Goal: Information Seeking & Learning: Check status

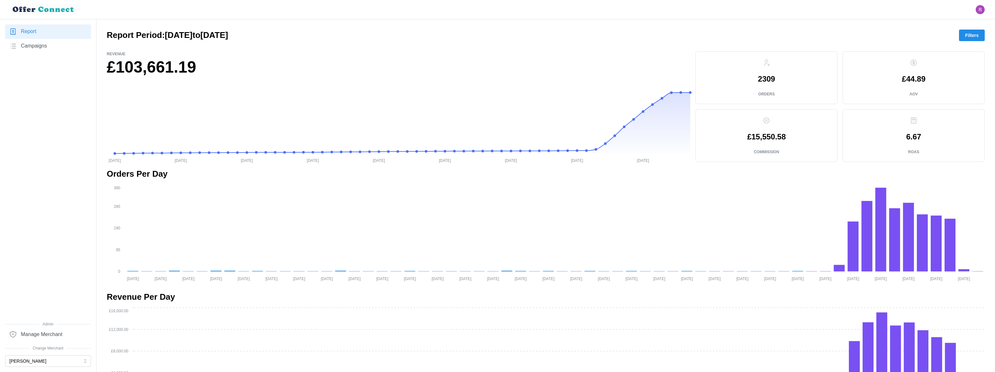
scroll to position [34, 0]
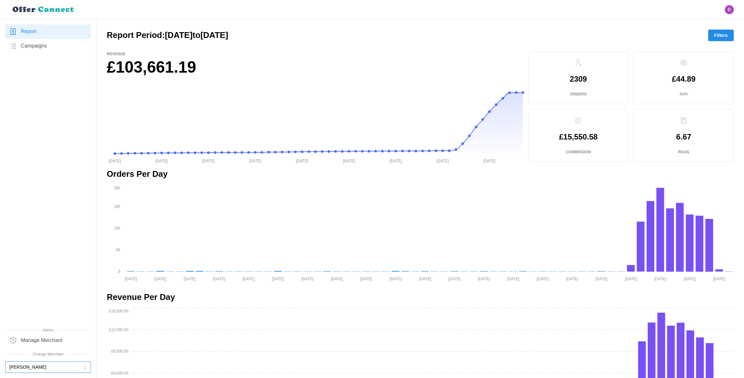
click at [30, 332] on button "[PERSON_NAME]" at bounding box center [48, 367] width 86 height 12
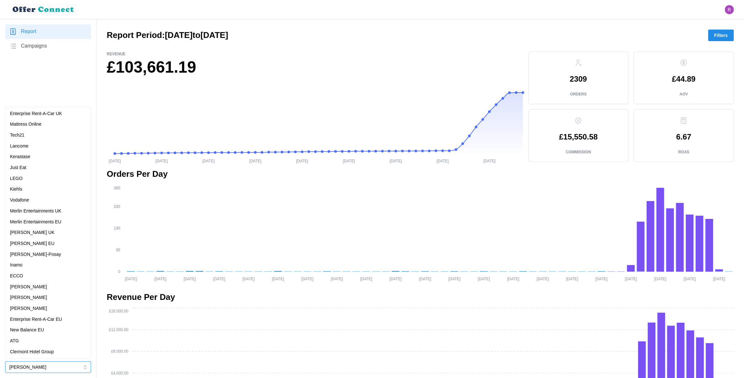
click at [29, 169] on div "Just Eat" at bounding box center [48, 167] width 76 height 7
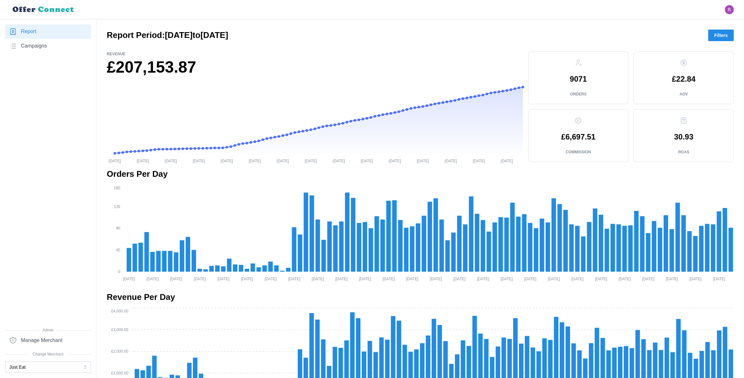
click at [36, 47] on span "Campaigns" at bounding box center [34, 46] width 26 height 8
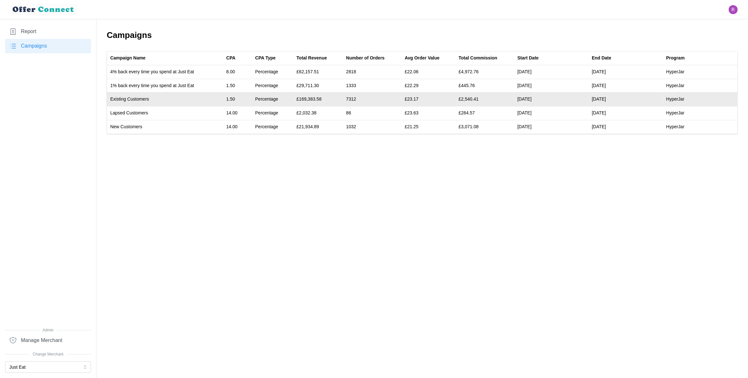
click at [604, 98] on td "[DATE]" at bounding box center [625, 100] width 74 height 14
click at [529, 99] on td "[DATE]" at bounding box center [551, 100] width 74 height 14
click at [608, 98] on td "[DATE]" at bounding box center [625, 100] width 74 height 14
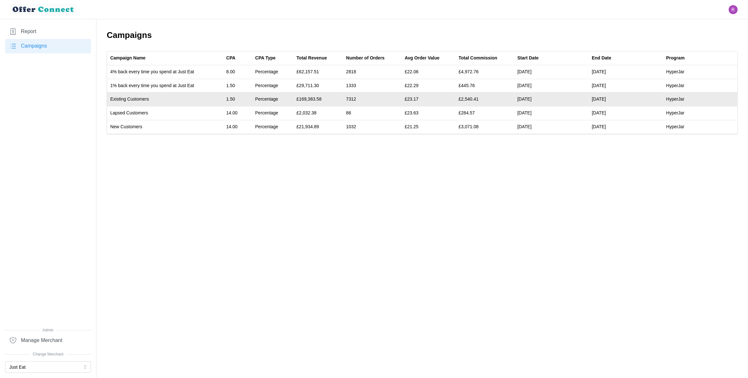
click at [596, 100] on td "[DATE]" at bounding box center [625, 100] width 74 height 14
drag, startPoint x: 596, startPoint y: 100, endPoint x: 617, endPoint y: 99, distance: 20.9
click at [617, 99] on td "[DATE]" at bounding box center [625, 100] width 74 height 14
click at [601, 100] on td "[DATE]" at bounding box center [625, 100] width 74 height 14
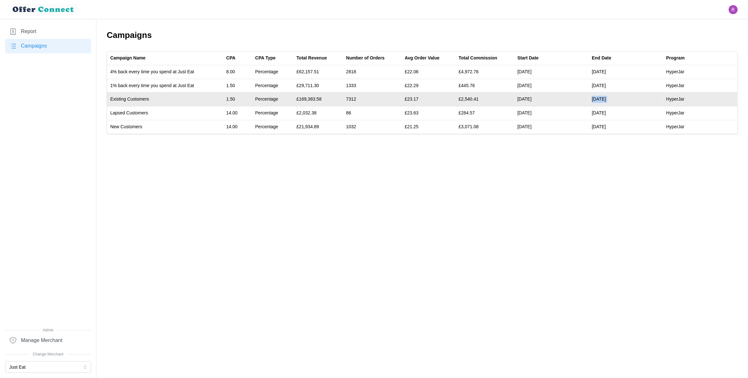
click at [601, 100] on td "[DATE]" at bounding box center [625, 100] width 74 height 14
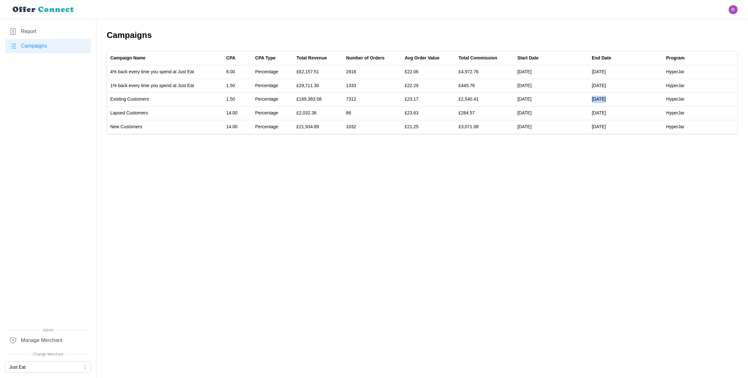
click at [40, 28] on link "Report" at bounding box center [48, 31] width 86 height 14
click at [35, 31] on span "Report" at bounding box center [28, 32] width 15 height 8
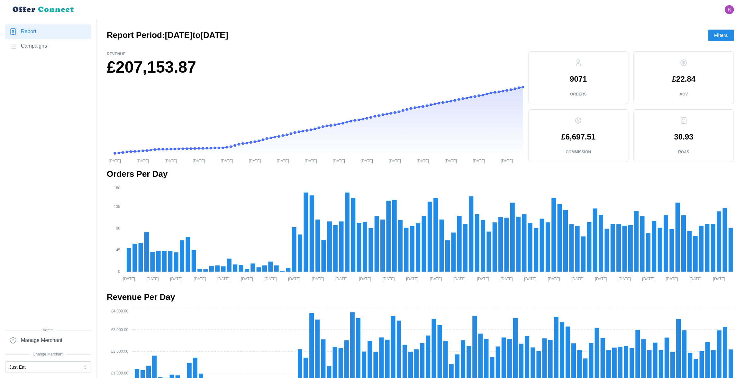
click at [654, 30] on button "Filters" at bounding box center [721, 36] width 26 height 12
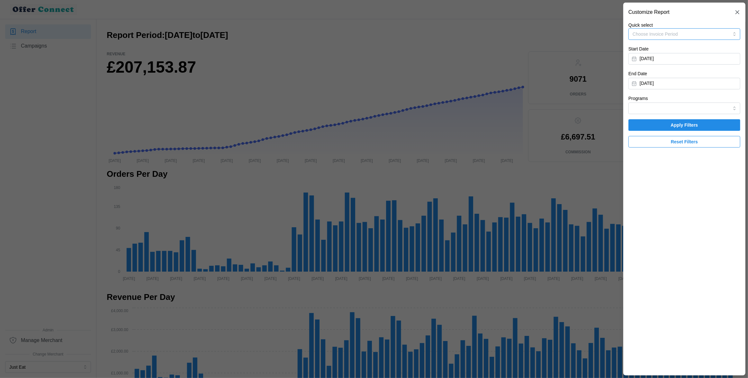
click at [654, 30] on button "Choose Invoice Period" at bounding box center [684, 34] width 112 height 12
click at [654, 55] on div "Invoice-Period-August-2025 28/07/2025 - 31/08/2025" at bounding box center [684, 52] width 102 height 13
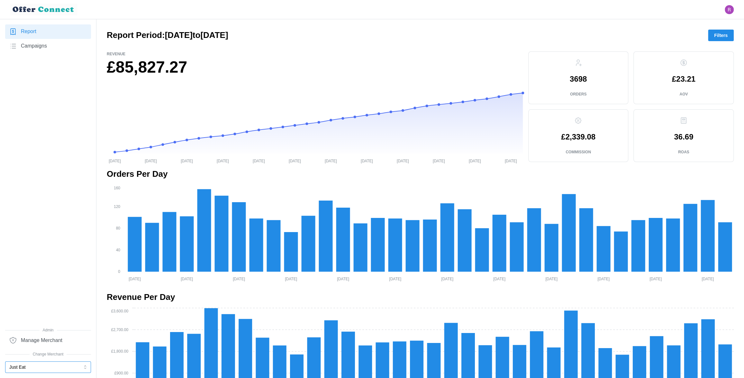
click at [36, 332] on button "Just Eat" at bounding box center [48, 367] width 86 height 12
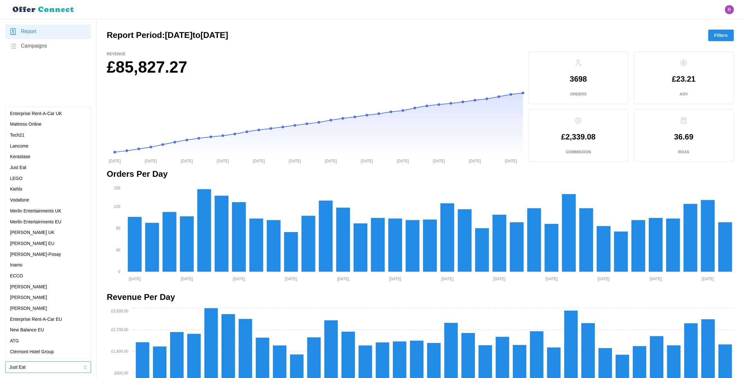
click at [33, 332] on div "ATG" at bounding box center [48, 341] width 83 height 11
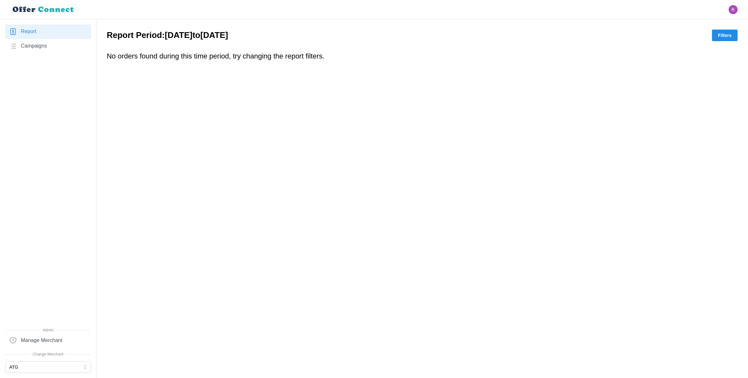
click at [40, 50] on link "Campaigns" at bounding box center [48, 46] width 86 height 14
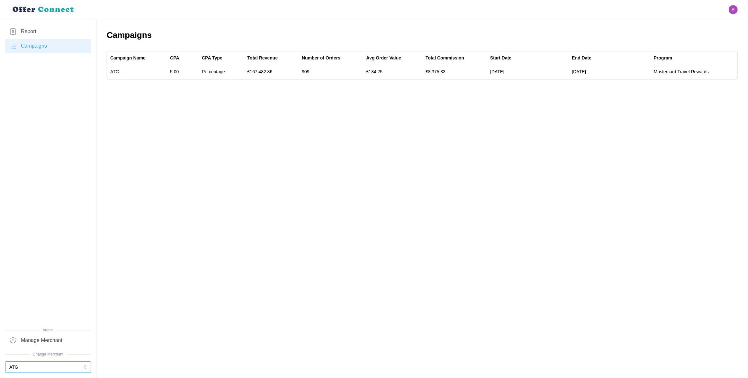
click at [50, 332] on button "ATG" at bounding box center [48, 367] width 86 height 12
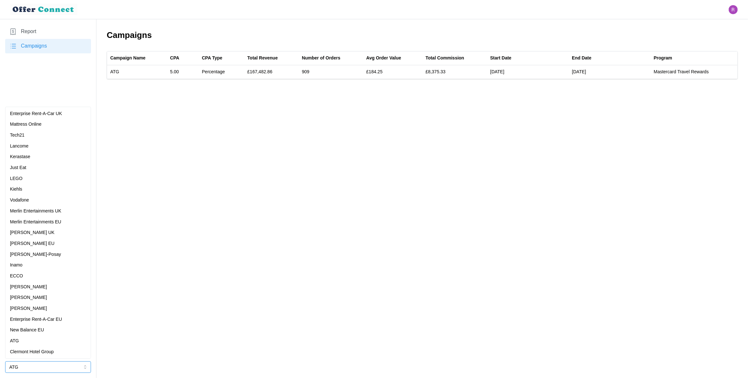
click at [51, 320] on p "Enterprise Rent-A-Car EU" at bounding box center [36, 319] width 52 height 7
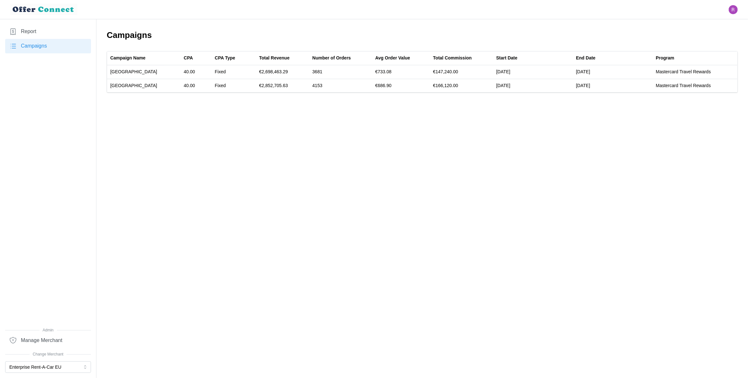
click at [179, 119] on main "Campaigns Campaign Name CPA CPA Type Total Revenue Number of Orders Avg Order V…" at bounding box center [374, 189] width 748 height 378
click at [39, 332] on button "Enterprise Rent-A-Car EU" at bounding box center [48, 367] width 86 height 12
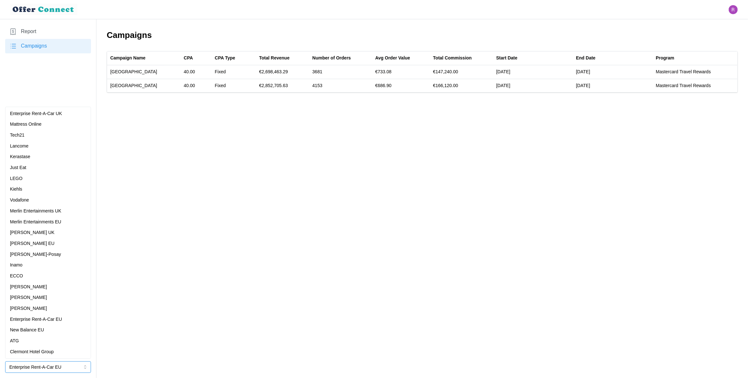
click at [53, 111] on p "Enterprise Rent-A-Car UK" at bounding box center [36, 113] width 52 height 7
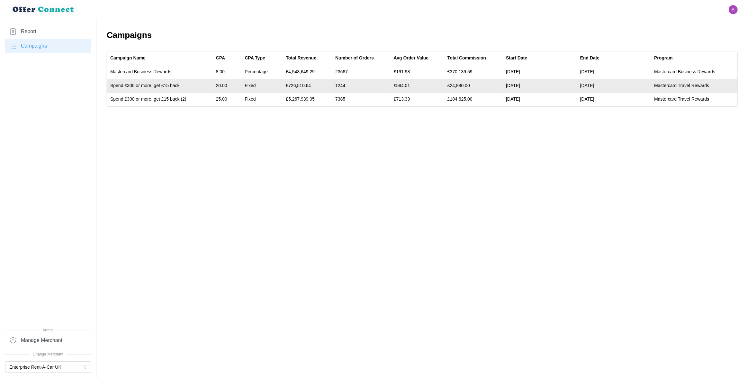
click at [222, 86] on td "20.00" at bounding box center [227, 86] width 29 height 14
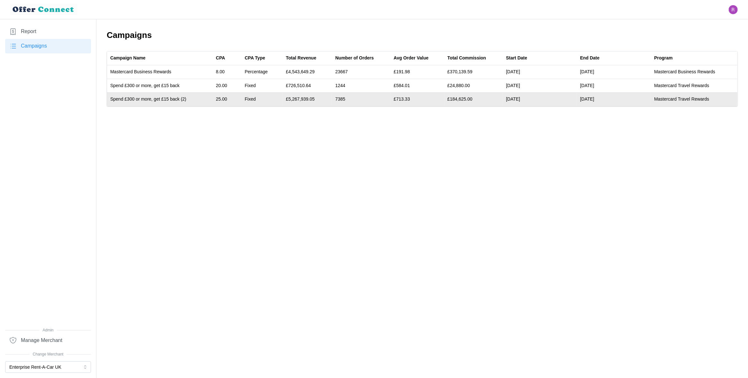
click at [226, 99] on td "25.00" at bounding box center [227, 99] width 29 height 13
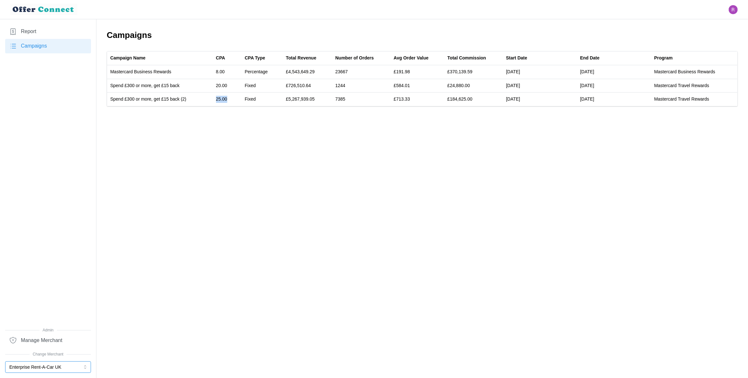
click at [58, 332] on button "Enterprise Rent-A-Car UK" at bounding box center [48, 367] width 86 height 12
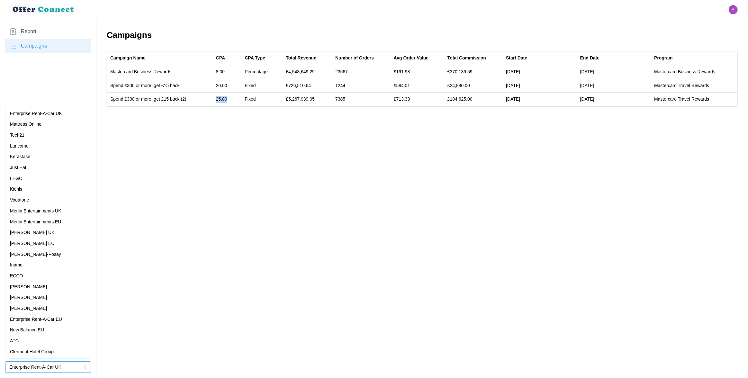
click at [28, 259] on div "Enterprise Rent-A-Car UK Mattress Online Tech21 Lancome Kerastase Just Eat LEGO…" at bounding box center [48, 232] width 83 height 249
click at [27, 262] on div "Inamo" at bounding box center [48, 265] width 76 height 7
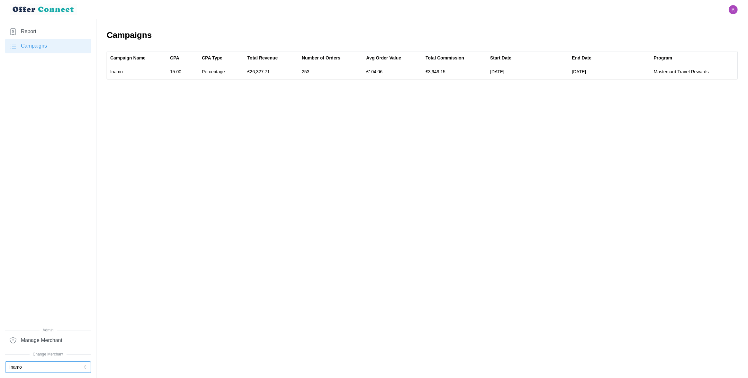
click at [29, 332] on button "Inamo" at bounding box center [48, 367] width 86 height 12
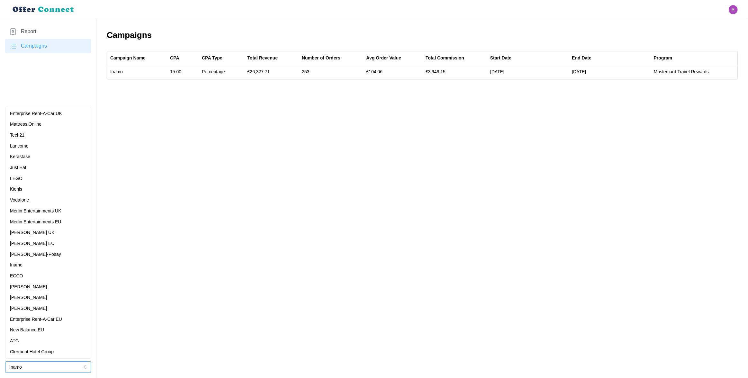
click at [30, 310] on p "[PERSON_NAME]" at bounding box center [28, 308] width 37 height 7
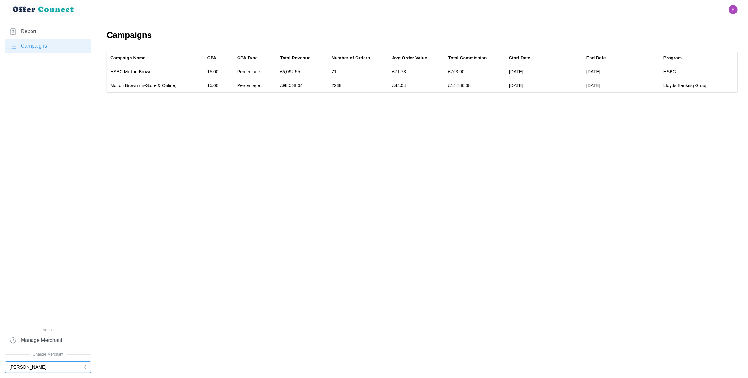
click at [32, 332] on button "[PERSON_NAME]" at bounding box center [48, 367] width 86 height 12
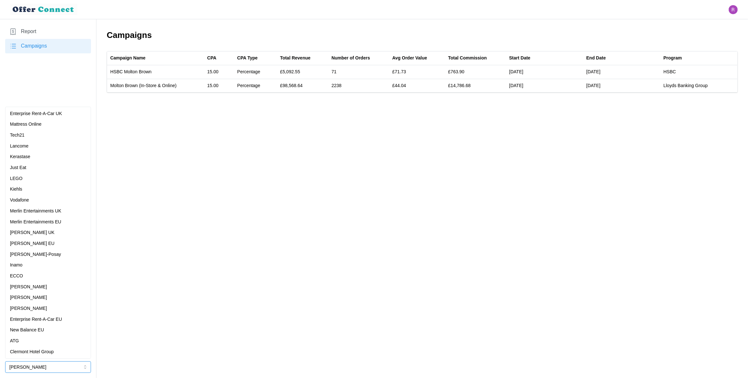
click at [42, 204] on div "Vodafone" at bounding box center [48, 200] width 83 height 11
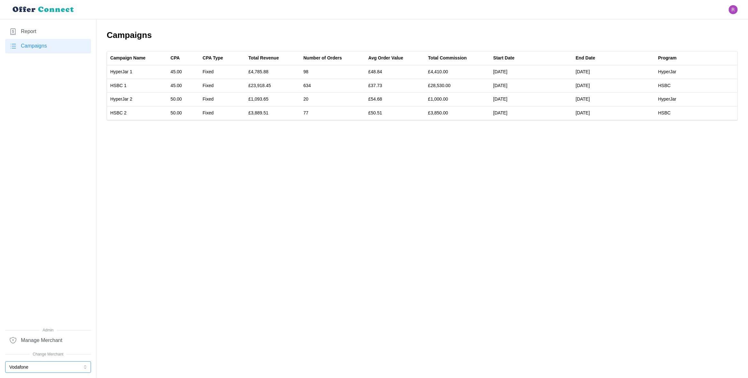
click at [42, 332] on button "Vodafone" at bounding box center [48, 367] width 86 height 12
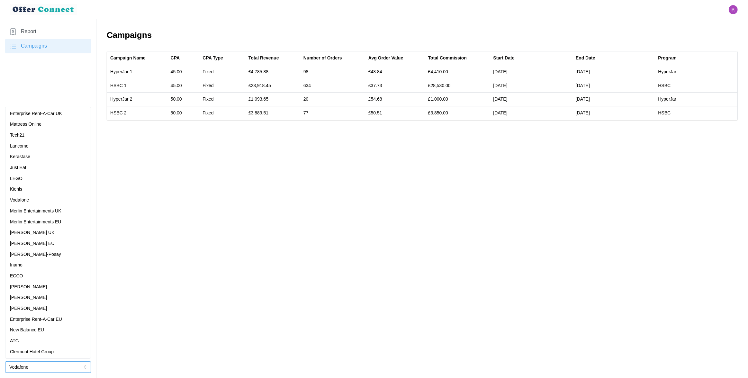
click at [26, 190] on div "Kiehls" at bounding box center [48, 189] width 76 height 7
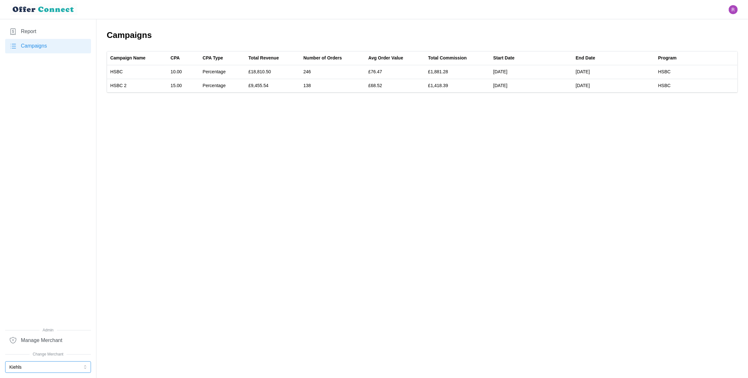
click at [30, 332] on button "Kiehls" at bounding box center [48, 367] width 86 height 12
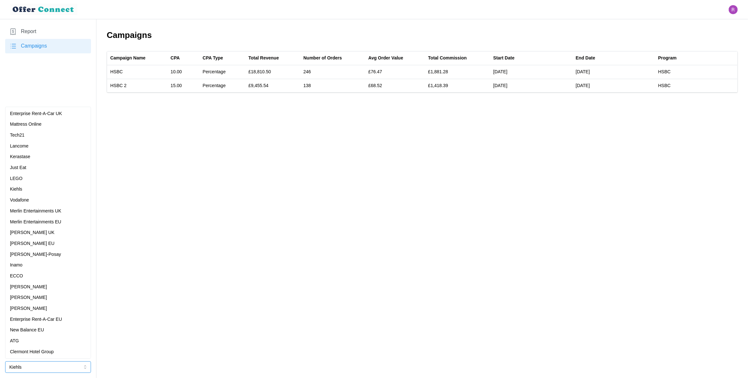
click at [26, 159] on p "Kerastase" at bounding box center [20, 156] width 20 height 7
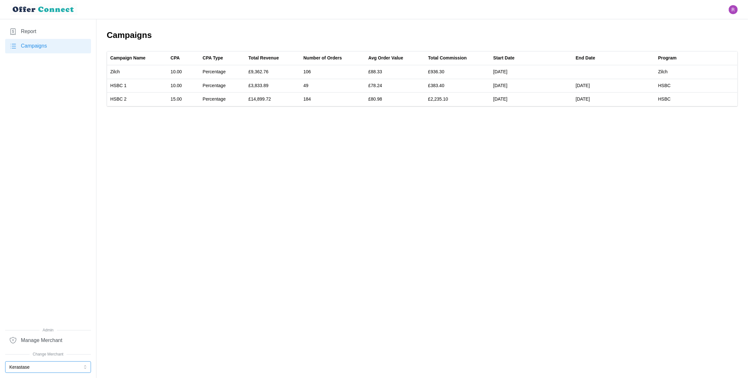
click at [22, 332] on button "Kerastase" at bounding box center [48, 367] width 86 height 12
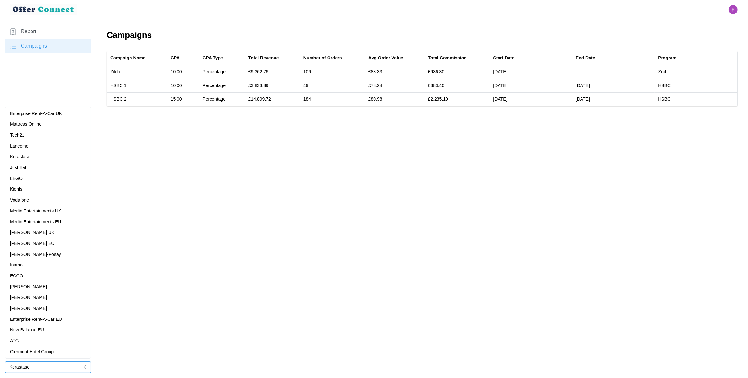
click at [34, 254] on p "[PERSON_NAME]-Posay" at bounding box center [35, 254] width 51 height 7
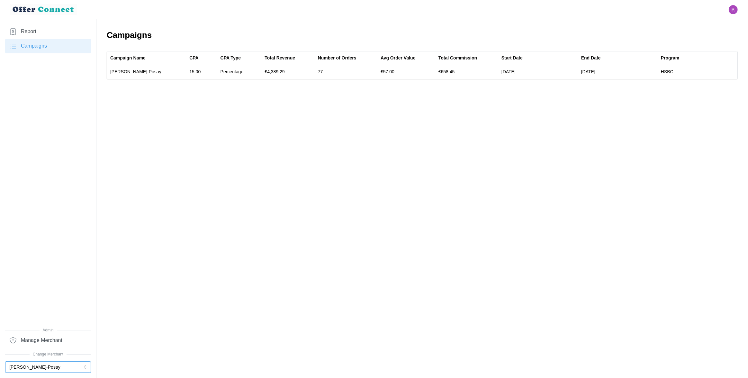
click at [29, 332] on button "[PERSON_NAME]-Posay" at bounding box center [48, 367] width 86 height 12
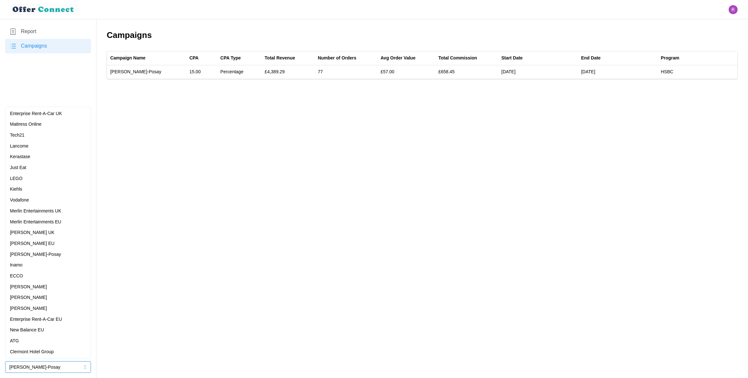
click at [35, 145] on div "Lancome" at bounding box center [48, 146] width 76 height 7
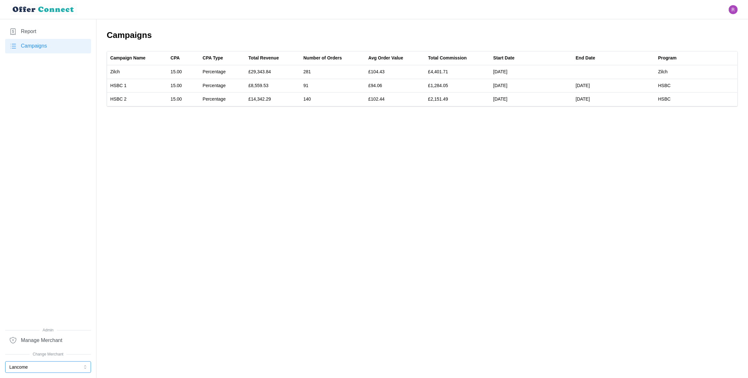
click at [33, 332] on button "Lancome" at bounding box center [48, 367] width 86 height 12
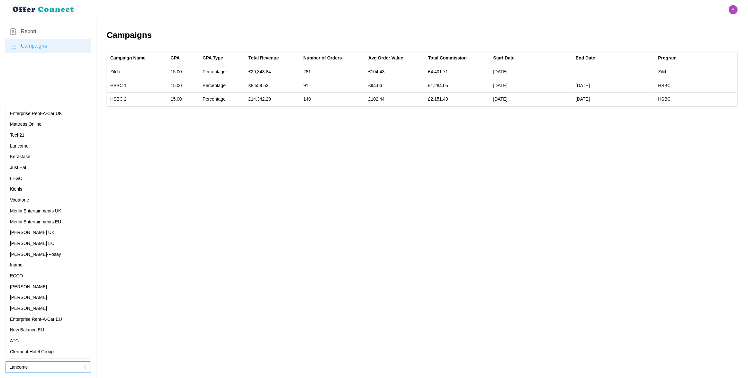
click at [37, 129] on div "Mattress Online" at bounding box center [48, 124] width 83 height 11
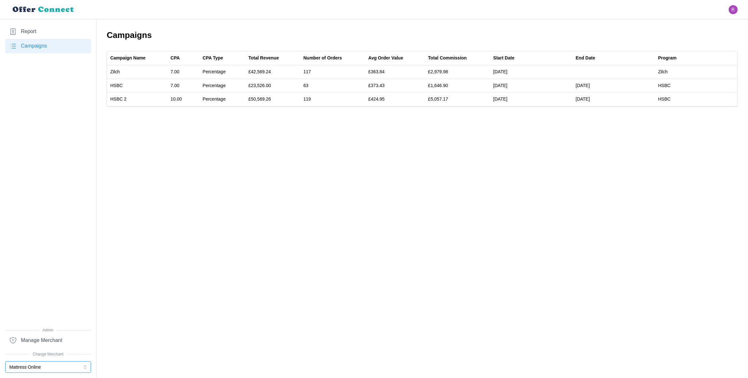
click at [49, 332] on button "Mattress Online" at bounding box center [48, 367] width 86 height 12
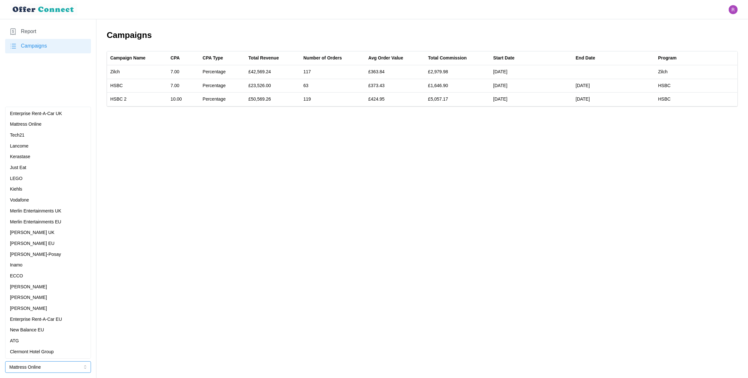
click at [43, 212] on p "Merlin Entertainments UK" at bounding box center [35, 211] width 51 height 7
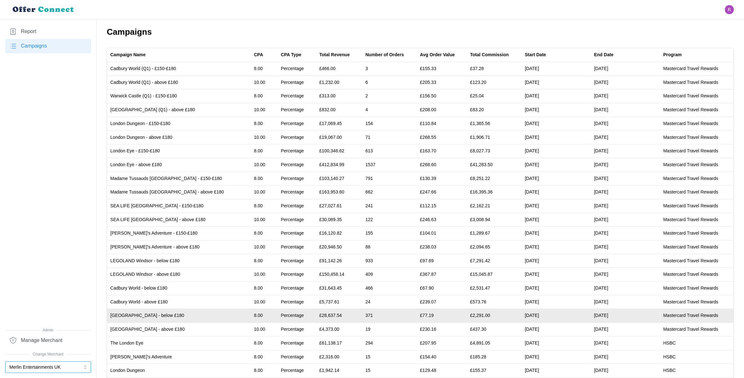
scroll to position [94, 0]
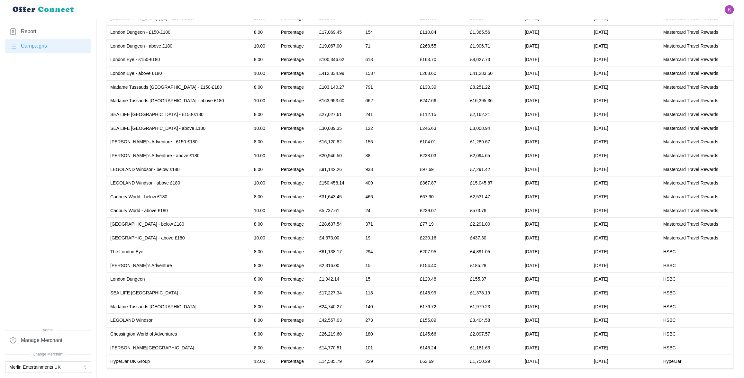
click at [40, 332] on nav "Report Campaigns Admin Manage Merchant Change Merchant Merlin Entertainments UK" at bounding box center [48, 198] width 96 height 359
click at [41, 332] on button "Merlin Entertainments UK" at bounding box center [48, 367] width 86 height 12
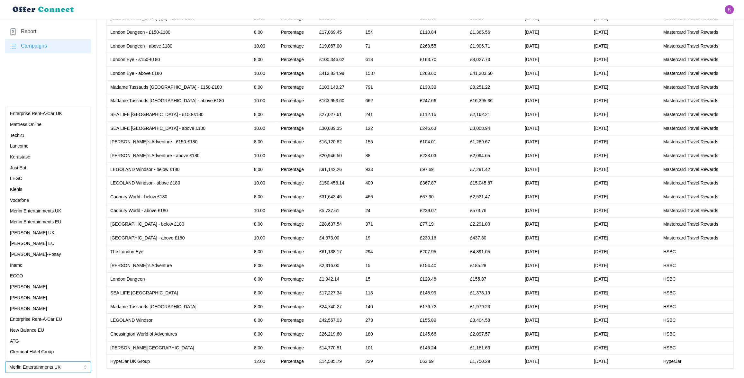
click at [38, 302] on div "[PERSON_NAME]" at bounding box center [48, 297] width 83 height 11
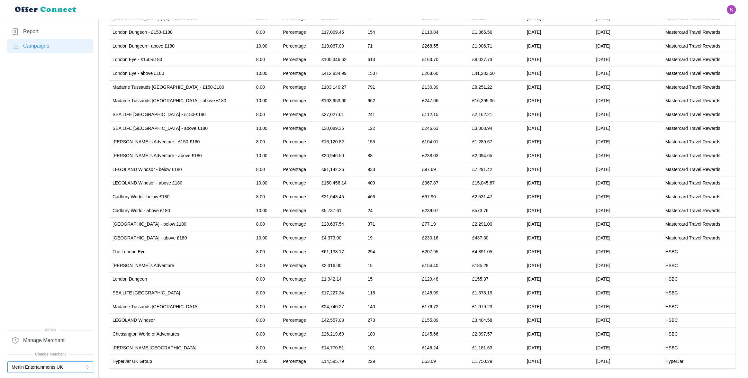
scroll to position [0, 0]
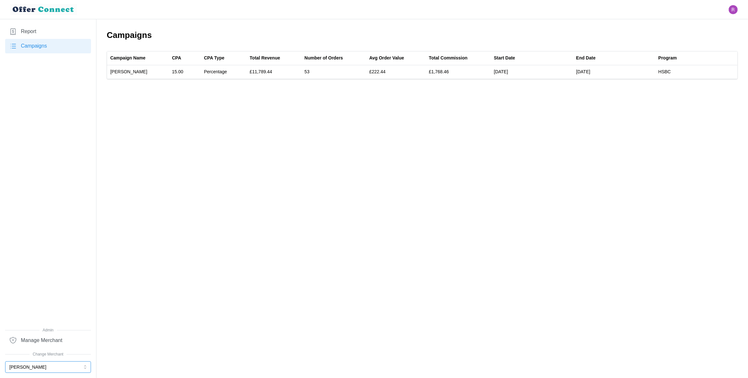
click at [34, 332] on button "[PERSON_NAME]" at bounding box center [48, 367] width 86 height 12
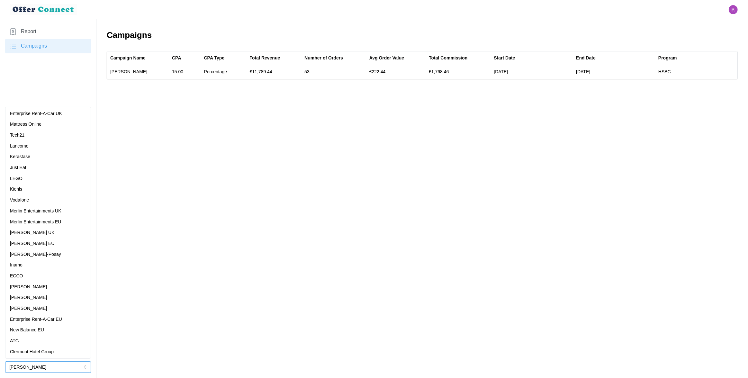
click at [33, 157] on div "Kerastase" at bounding box center [48, 156] width 76 height 7
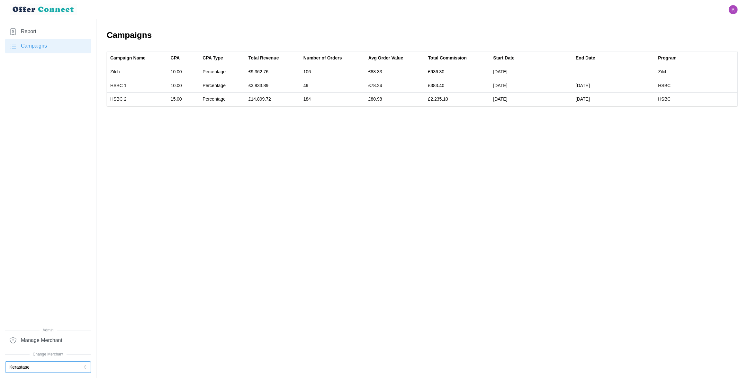
click at [35, 332] on button "Kerastase" at bounding box center [48, 367] width 86 height 12
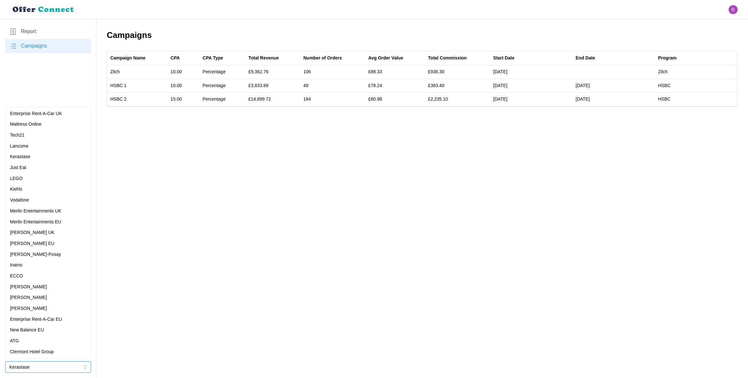
click at [25, 148] on p "Lancome" at bounding box center [19, 146] width 19 height 7
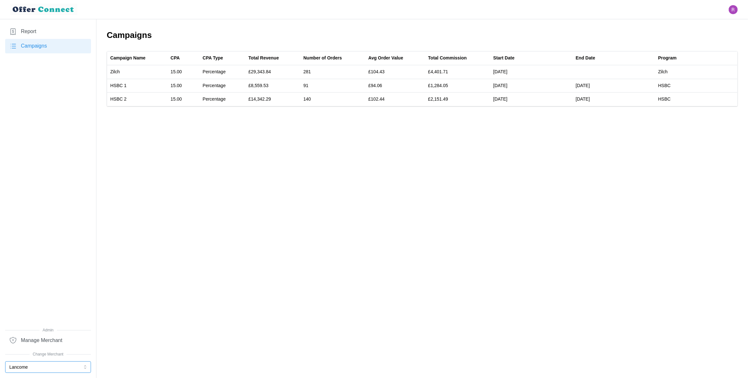
click at [40, 332] on button "Lancome" at bounding box center [48, 367] width 86 height 12
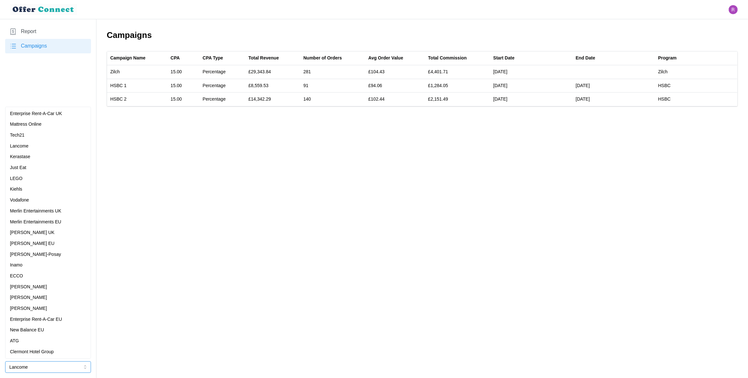
click at [55, 122] on div "Mattress Online" at bounding box center [48, 124] width 76 height 7
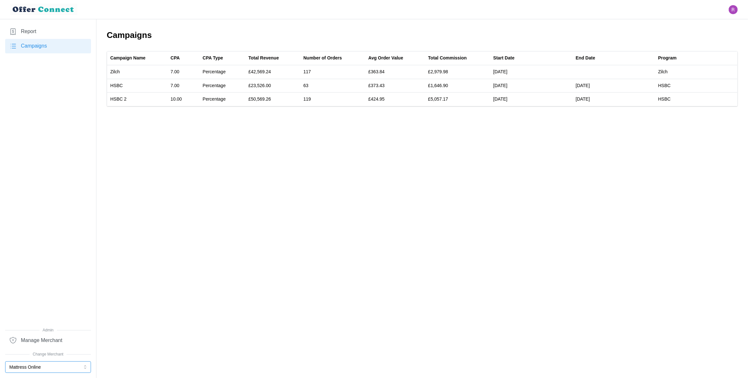
click at [31, 332] on button "Mattress Online" at bounding box center [48, 367] width 86 height 12
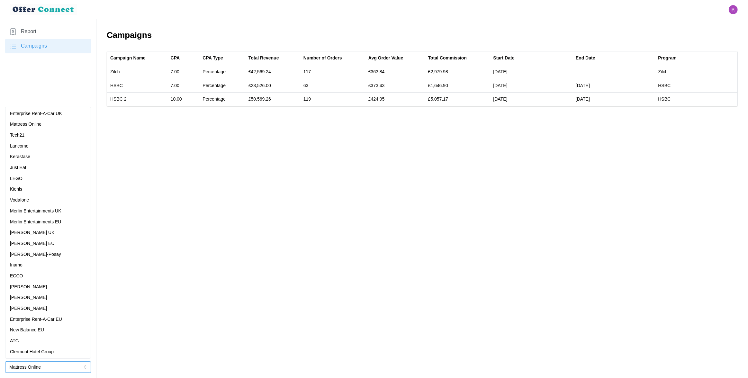
click at [58, 220] on p "Merlin Entertainments EU" at bounding box center [35, 222] width 51 height 7
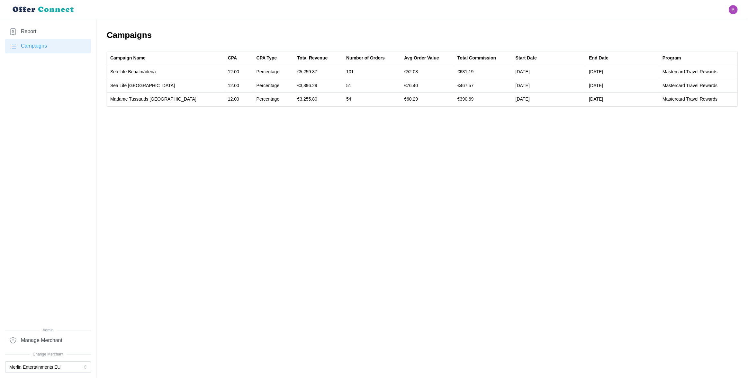
click at [144, 170] on main "Campaigns Campaign Name CPA CPA Type Total Revenue Number of Orders Avg Order V…" at bounding box center [374, 189] width 748 height 378
click at [38, 332] on button "Merlin Entertainments EU" at bounding box center [48, 367] width 86 height 12
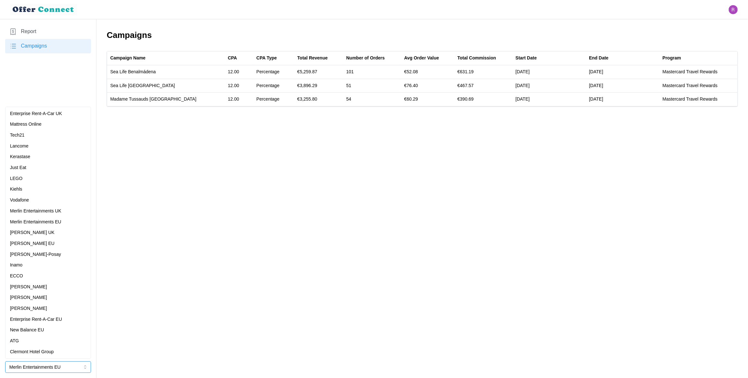
click at [35, 285] on div "[PERSON_NAME]" at bounding box center [48, 286] width 76 height 7
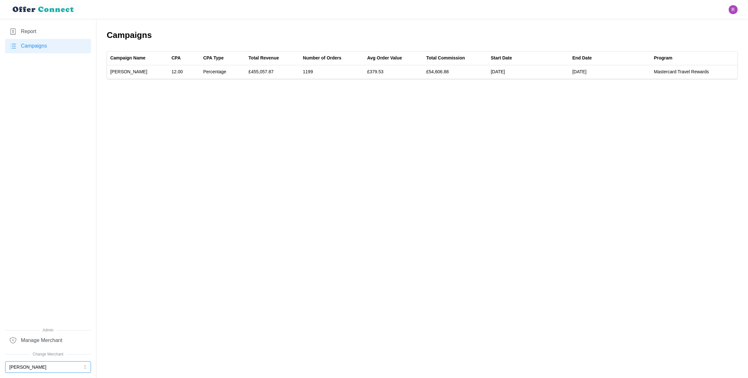
click at [63, 332] on button "[PERSON_NAME]" at bounding box center [48, 367] width 86 height 12
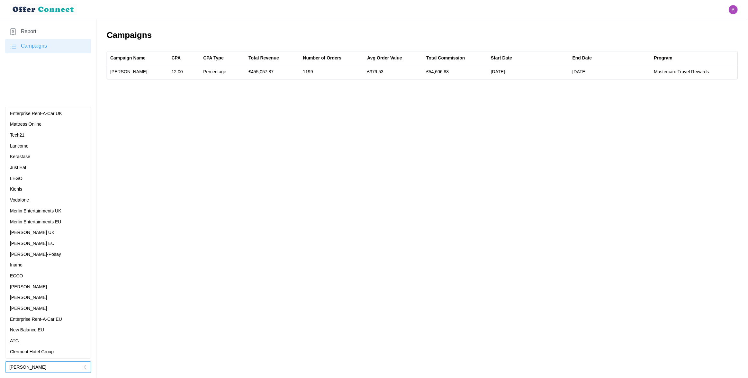
click at [47, 332] on button "[PERSON_NAME]" at bounding box center [48, 367] width 86 height 12
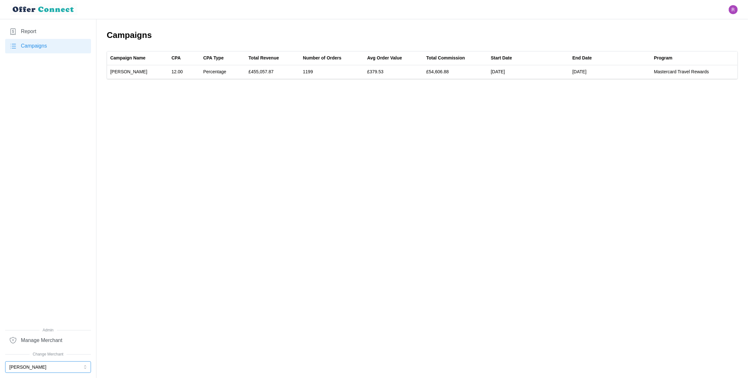
click at [47, 332] on button "[PERSON_NAME]" at bounding box center [48, 367] width 86 height 12
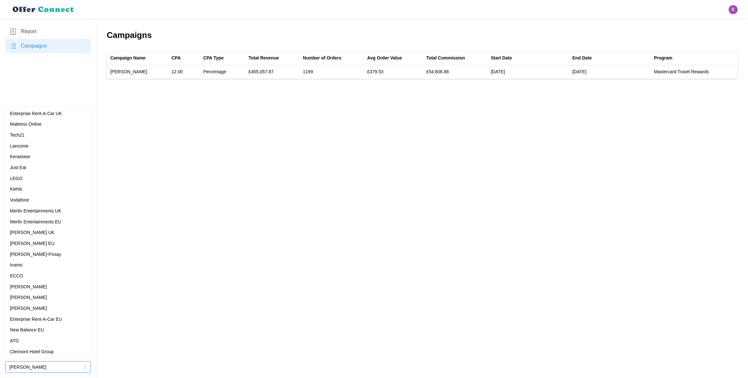
click at [40, 331] on p "New Balance EU" at bounding box center [27, 330] width 34 height 7
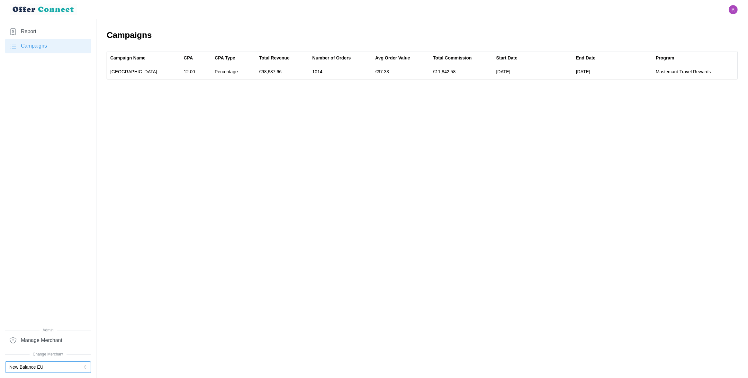
click at [45, 332] on button "New Balance EU" at bounding box center [48, 367] width 86 height 12
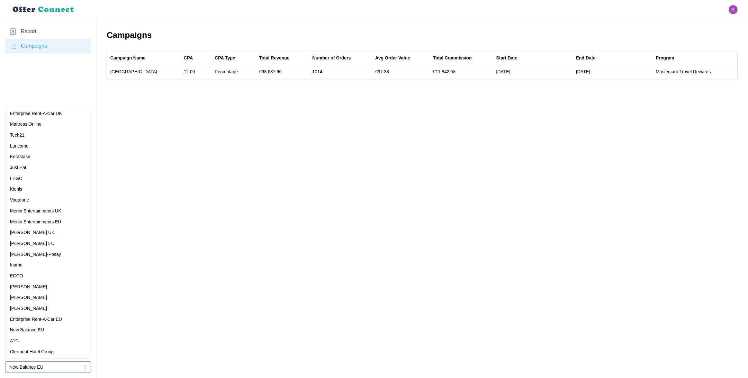
click at [47, 235] on div "[PERSON_NAME] UK" at bounding box center [48, 232] width 76 height 7
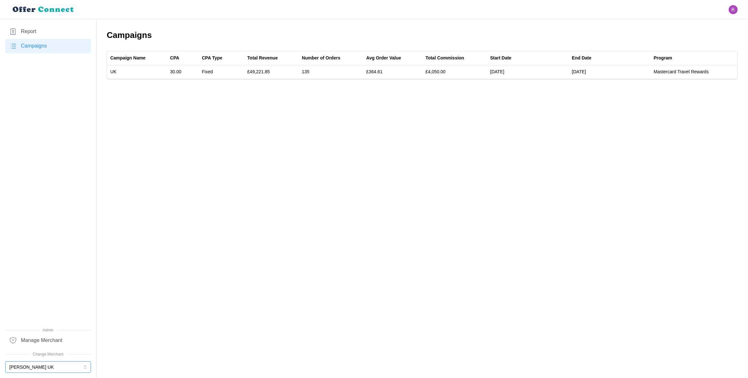
click at [46, 332] on button "[PERSON_NAME] UK" at bounding box center [48, 367] width 86 height 12
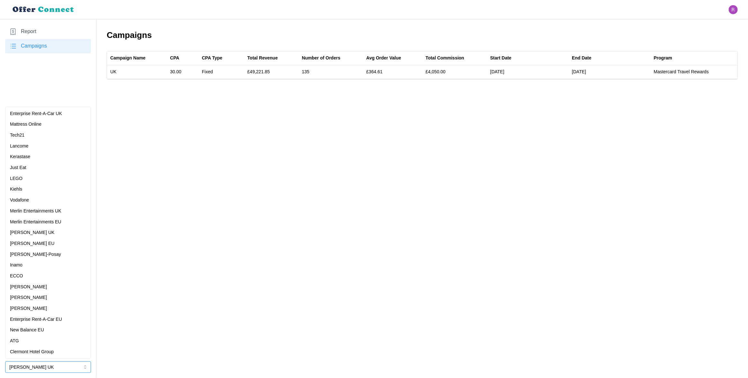
click at [56, 242] on div "[PERSON_NAME] EU" at bounding box center [48, 243] width 76 height 7
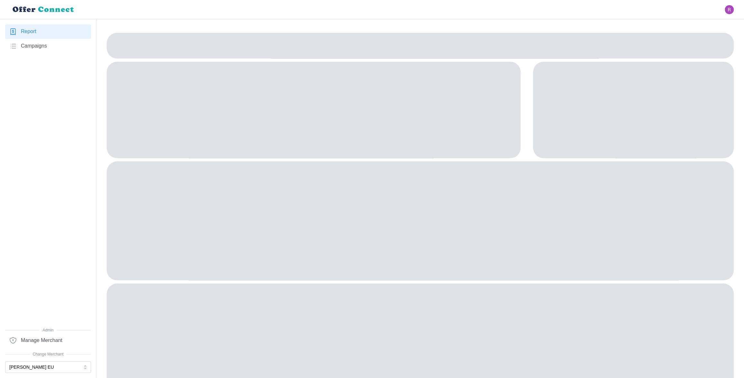
click at [47, 366] on button "[PERSON_NAME] EU" at bounding box center [48, 367] width 86 height 12
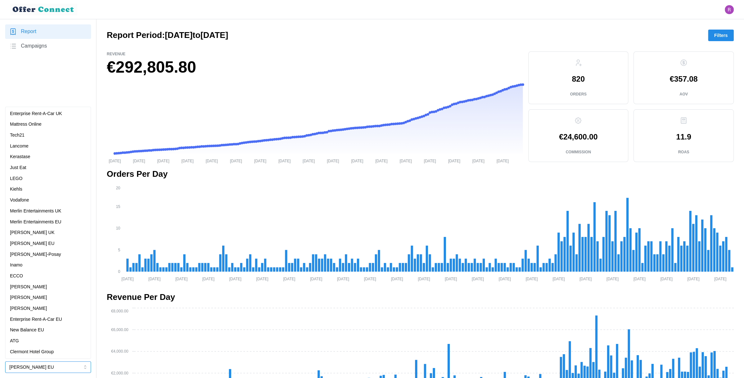
click at [31, 164] on div "Just Eat" at bounding box center [48, 167] width 76 height 7
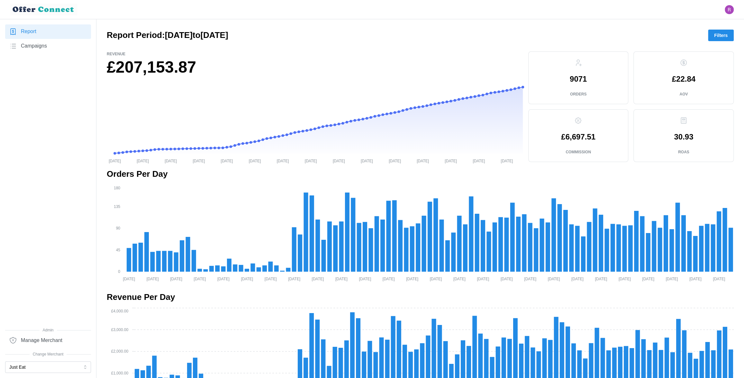
click at [38, 44] on span "Campaigns" at bounding box center [34, 46] width 26 height 8
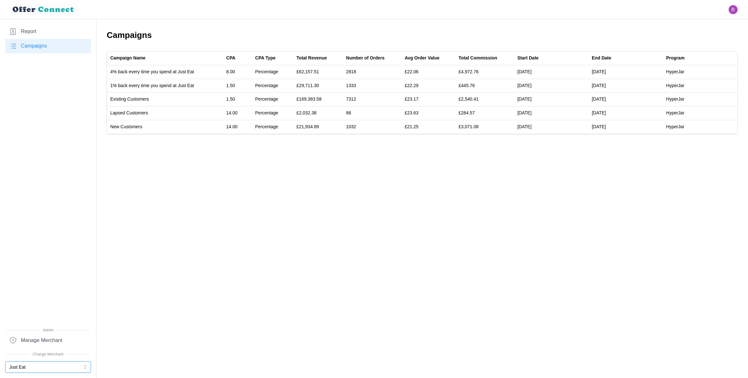
click at [36, 366] on button "Just Eat" at bounding box center [48, 367] width 86 height 12
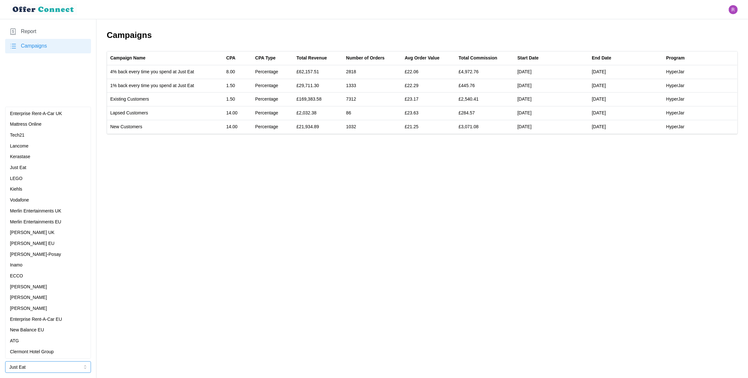
click at [25, 178] on div "LEGO" at bounding box center [48, 178] width 76 height 7
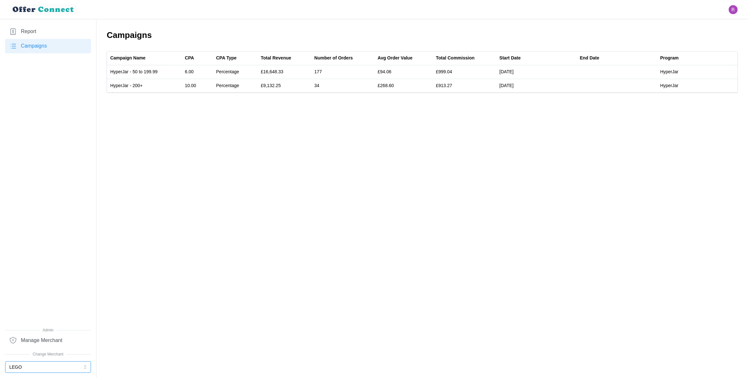
click at [38, 367] on button "LEGO" at bounding box center [48, 367] width 86 height 12
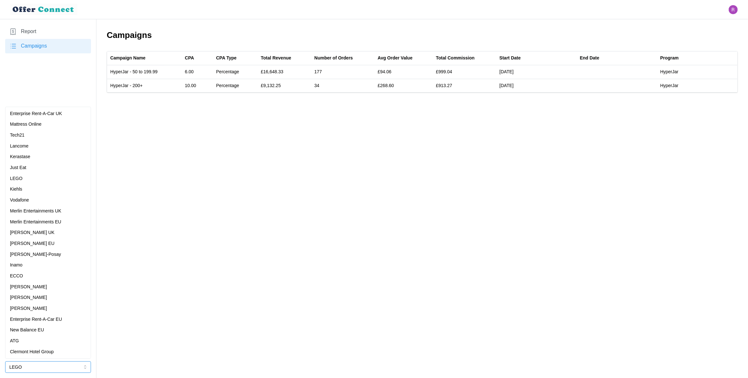
click at [42, 211] on p "Merlin Entertainments UK" at bounding box center [35, 211] width 51 height 7
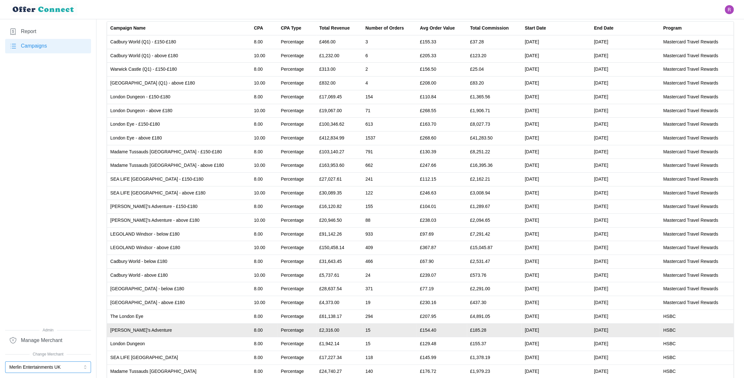
scroll to position [94, 0]
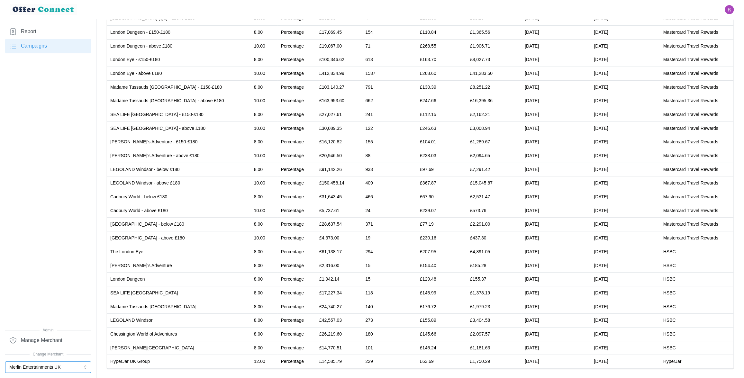
click at [26, 370] on button "Merlin Entertainments UK" at bounding box center [48, 367] width 86 height 12
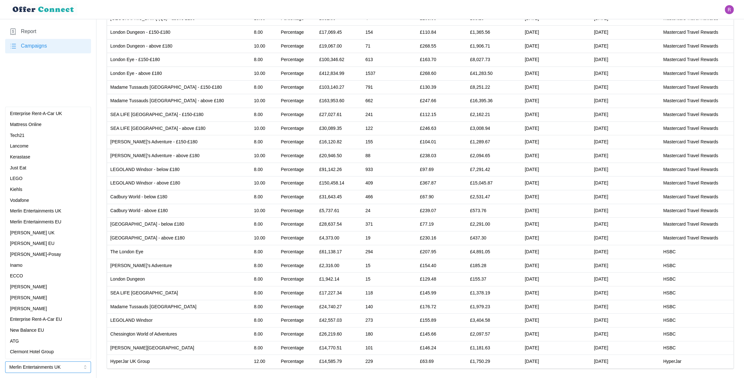
click at [30, 198] on div "Vodafone" at bounding box center [48, 200] width 76 height 7
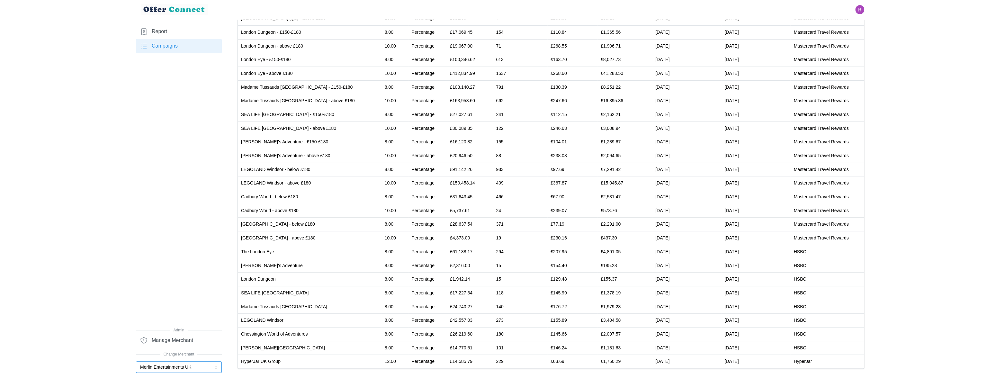
scroll to position [0, 0]
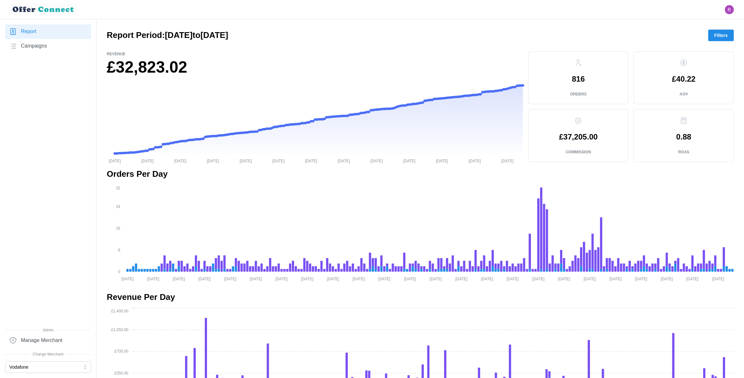
click at [730, 31] on button "Filters" at bounding box center [721, 36] width 26 height 12
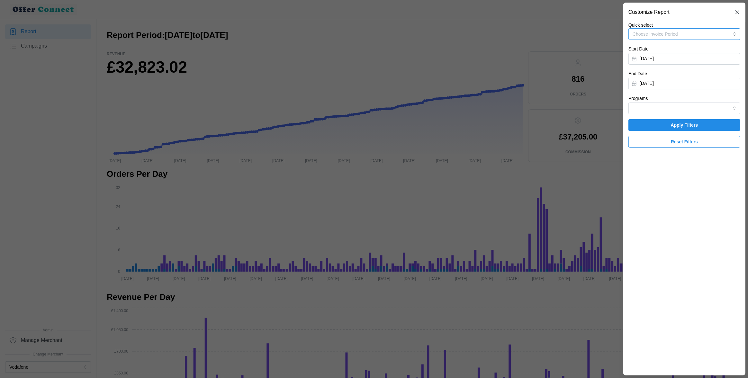
click at [682, 34] on button "Choose Invoice Period" at bounding box center [684, 34] width 112 height 12
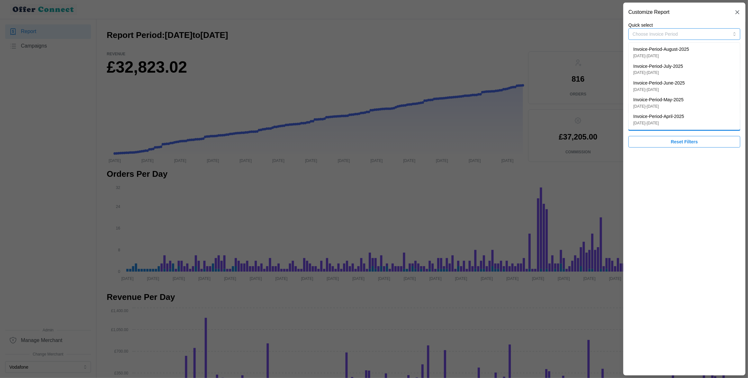
click at [686, 54] on p "29/07/2025 - 29/08/2025" at bounding box center [661, 56] width 56 height 6
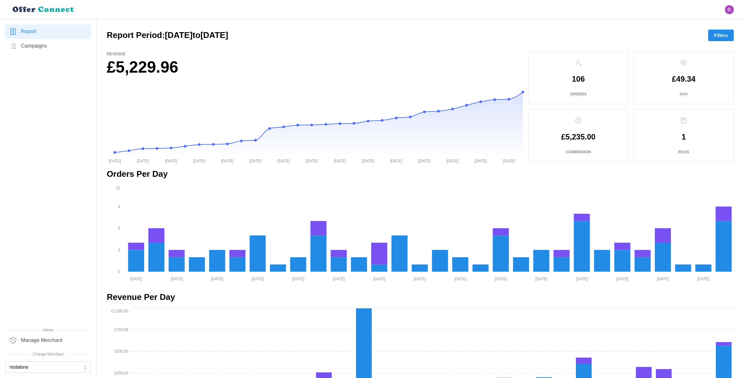
click at [718, 37] on span "Filters" at bounding box center [720, 35] width 13 height 11
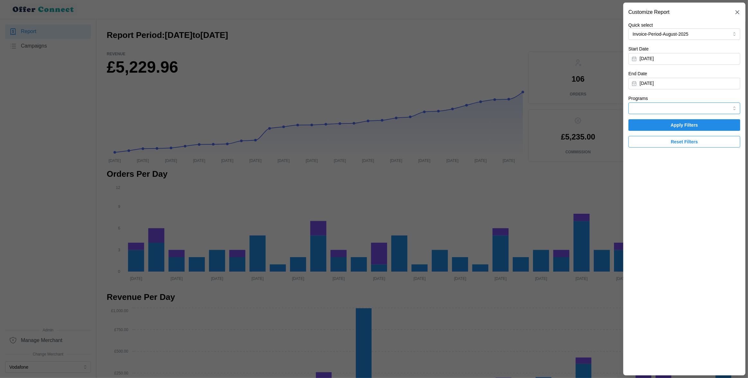
click at [681, 106] on input "Programs" at bounding box center [684, 109] width 112 height 12
click at [675, 124] on div "HyperJar" at bounding box center [684, 123] width 109 height 11
type input "HyperJar"
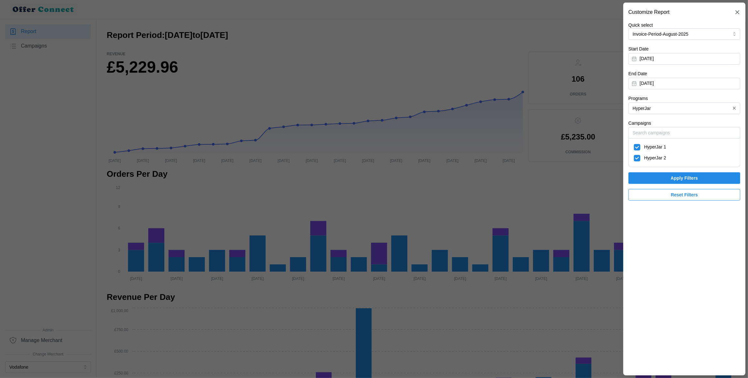
click at [665, 179] on span "Apply Filters" at bounding box center [684, 178] width 100 height 11
